Goal: Find contact information: Find contact information

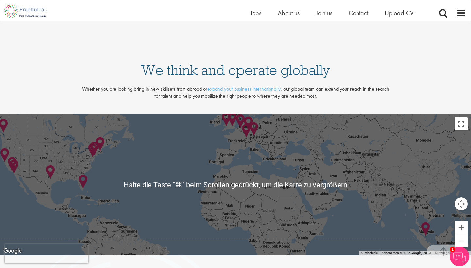
scroll to position [1317, 0]
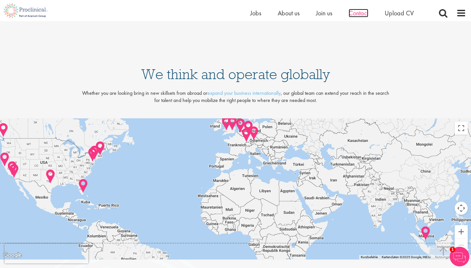
click at [357, 14] on span "Contact" at bounding box center [359, 13] width 20 height 9
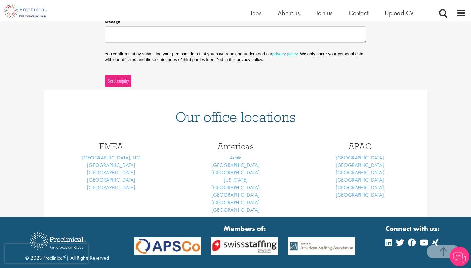
scroll to position [232, 0]
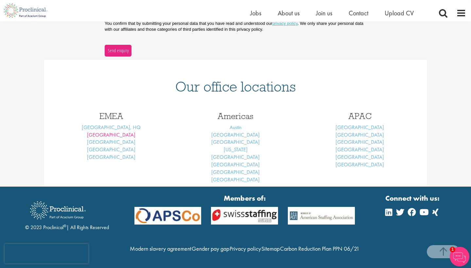
click at [112, 132] on link "Basel" at bounding box center [111, 135] width 48 height 7
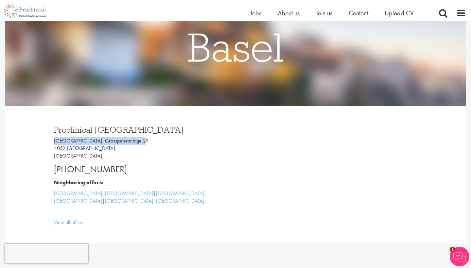
drag, startPoint x: 139, startPoint y: 140, endPoint x: 52, endPoint y: 139, distance: 87.4
click at [52, 139] on div "Proclinical Switzerland Grosspeter Tower, Grosspeteranlage 29 4052 Basel Switze…" at bounding box center [142, 174] width 187 height 111
copy p "Grosspeter Tower, Grosspeteranlage 29"
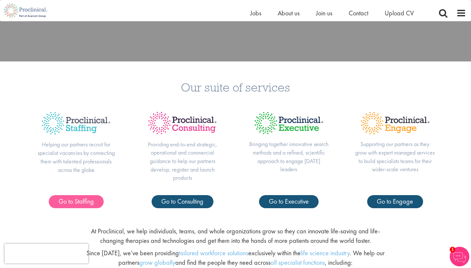
click at [94, 201] on link "Go to Staffing" at bounding box center [76, 201] width 55 height 13
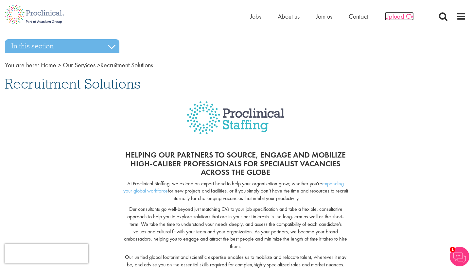
click at [392, 15] on span "Upload CV" at bounding box center [399, 16] width 29 height 9
